Goal: Entertainment & Leisure: Consume media (video, audio)

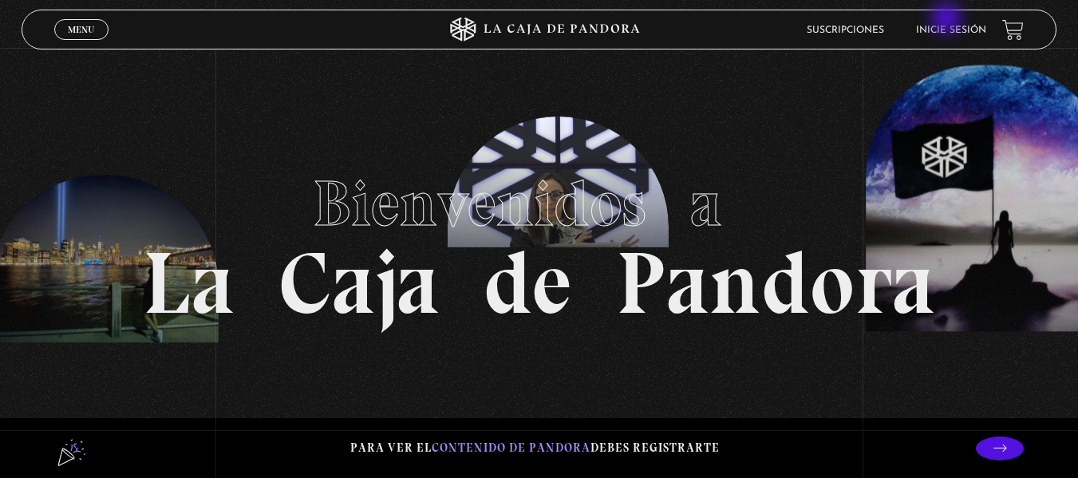
click at [948, 22] on li "Inicie sesión" at bounding box center [951, 30] width 70 height 25
click at [948, 31] on link "Inicie sesión" at bounding box center [951, 31] width 70 height 10
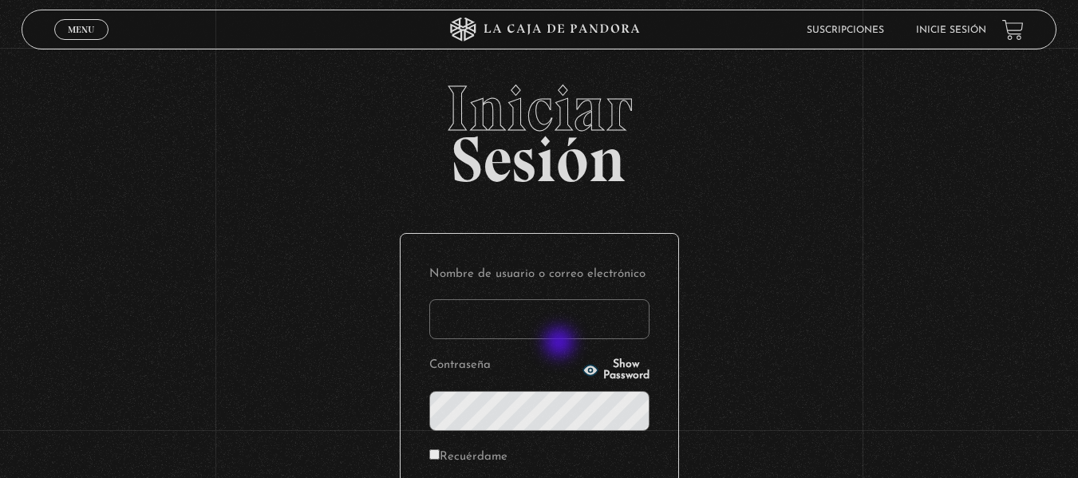
click at [555, 319] on input "Nombre de usuario o correo electrónico" at bounding box center [539, 319] width 220 height 40
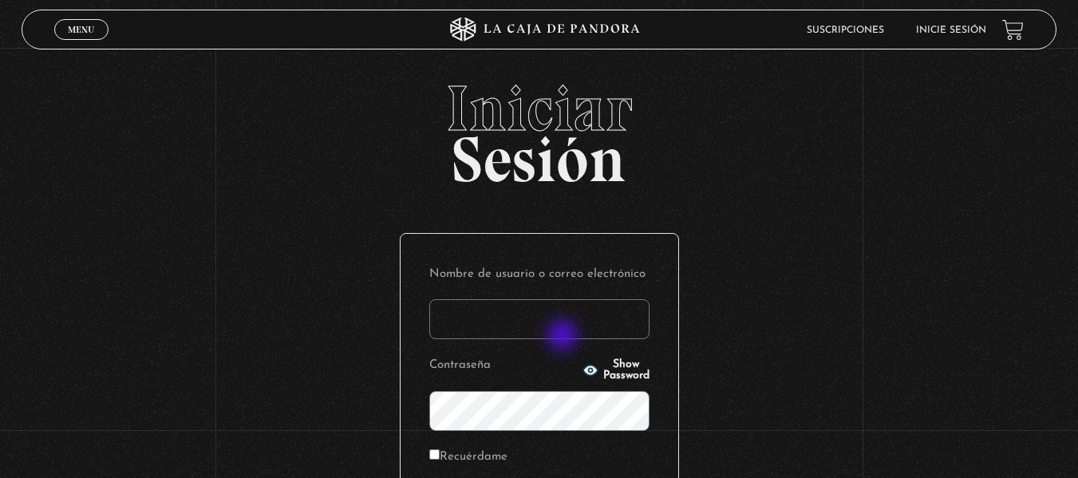
type input "elizondoare97@gmail.com"
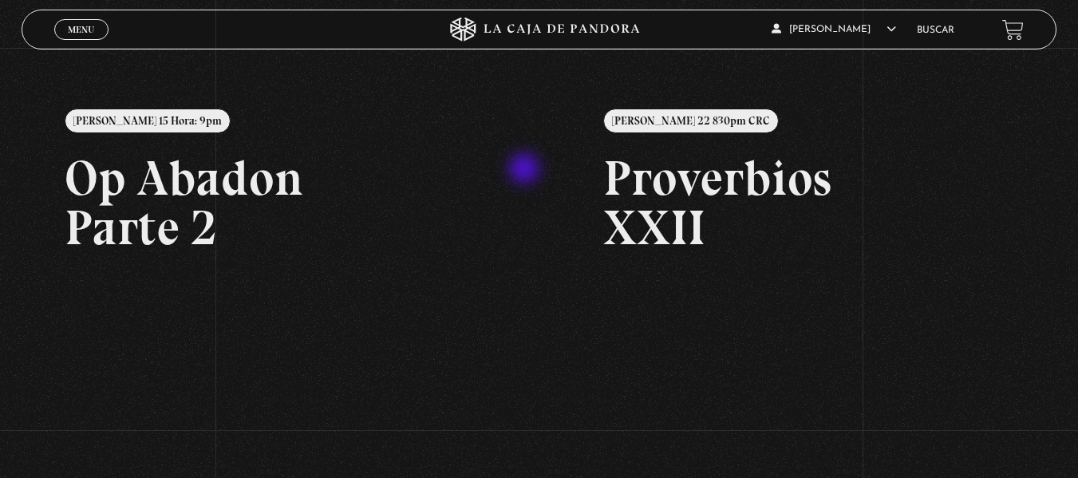
scroll to position [160, 0]
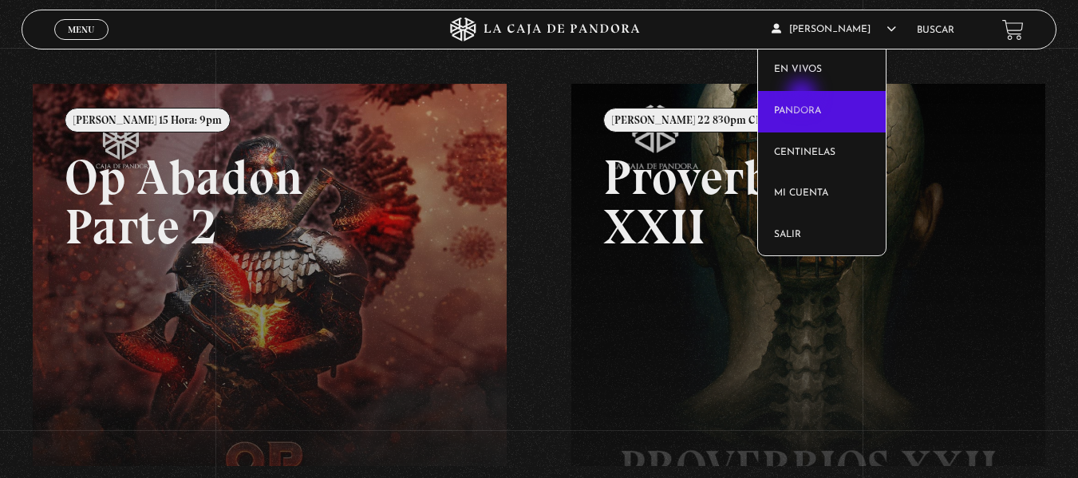
click at [804, 96] on link "Pandora" at bounding box center [822, 112] width 128 height 42
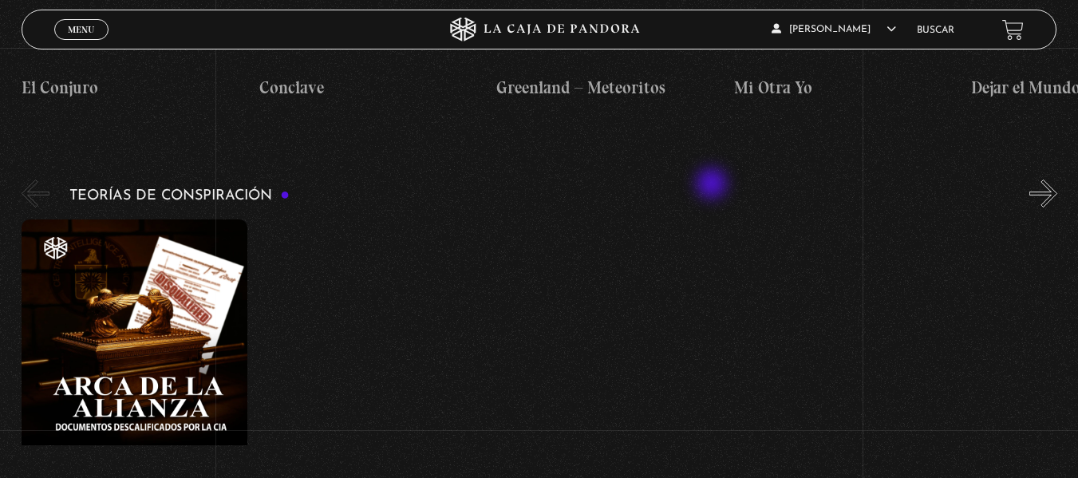
scroll to position [3432, 0]
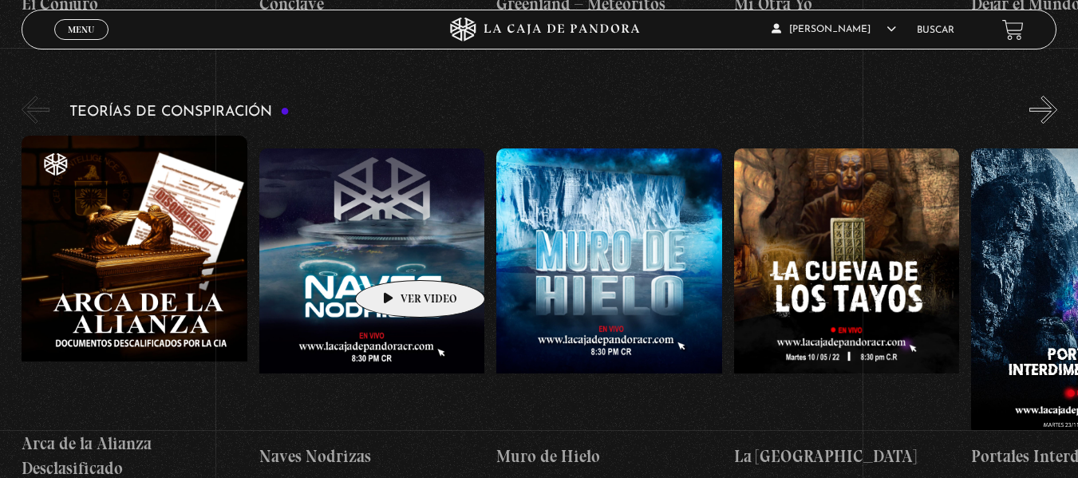
click at [395, 256] on figure at bounding box center [372, 291] width 226 height 287
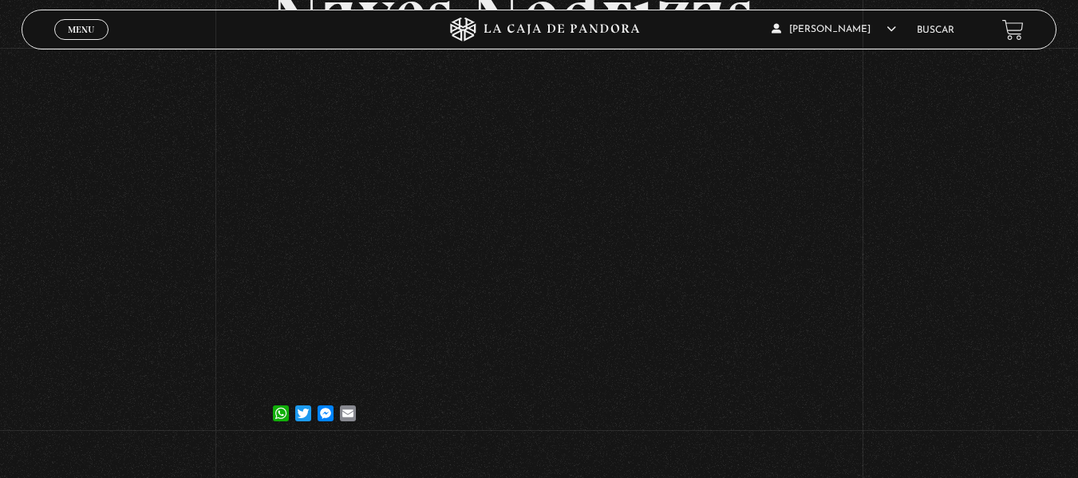
scroll to position [160, 0]
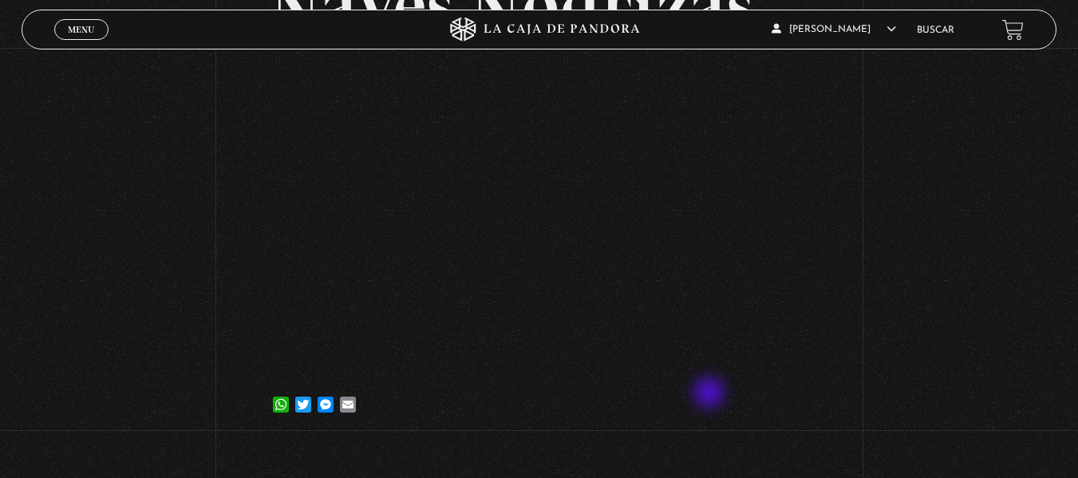
click at [711, 394] on div "WhatsApp Twitter Messenger Email" at bounding box center [539, 397] width 538 height 32
